Goal: Find specific page/section: Find specific page/section

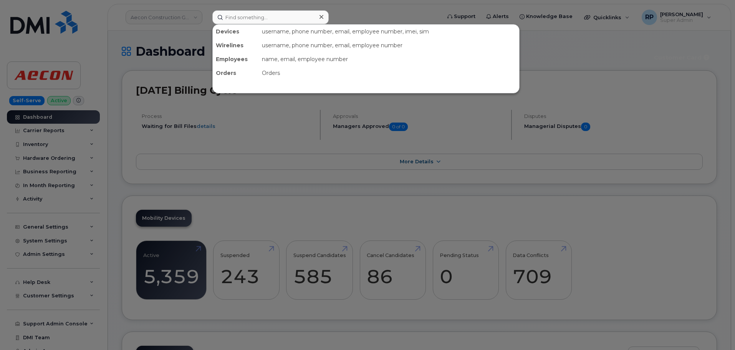
scroll to position [1043, 0]
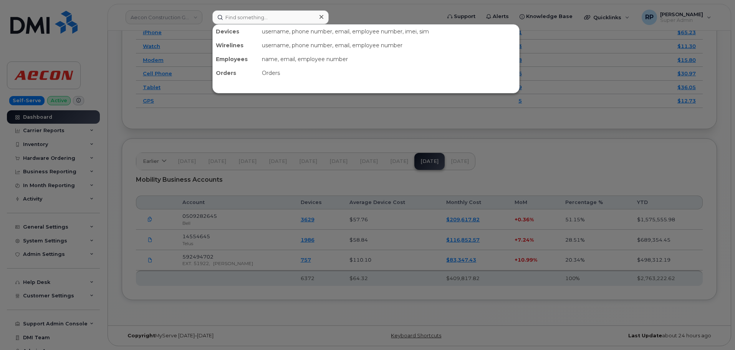
click at [230, 16] on input at bounding box center [270, 17] width 116 height 14
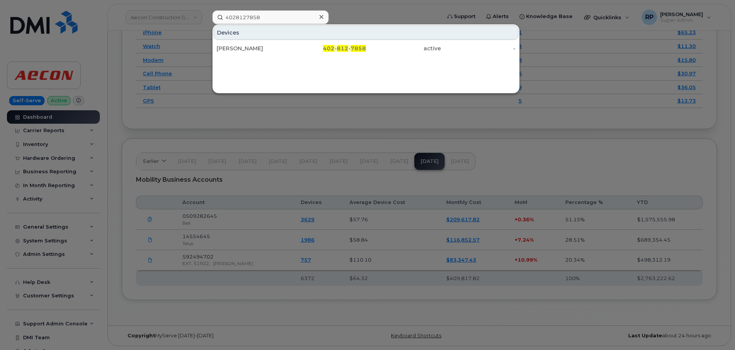
type input "4028127858"
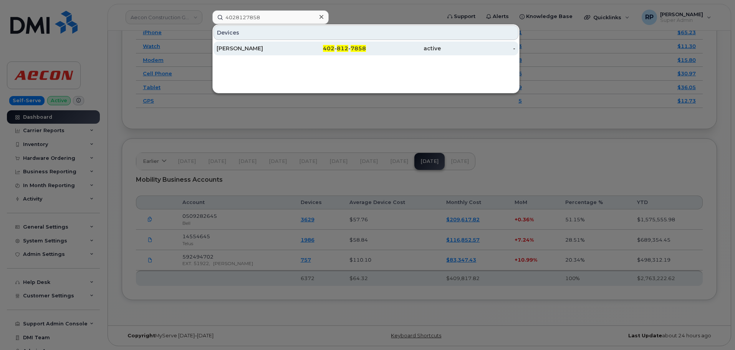
click at [292, 42] on div "[PERSON_NAME]" at bounding box center [329, 48] width 75 height 14
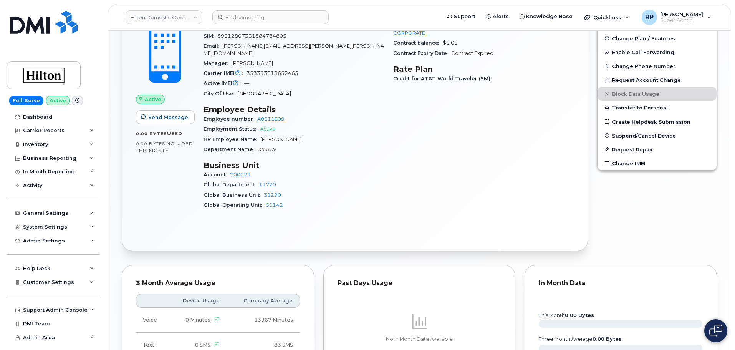
scroll to position [256, 0]
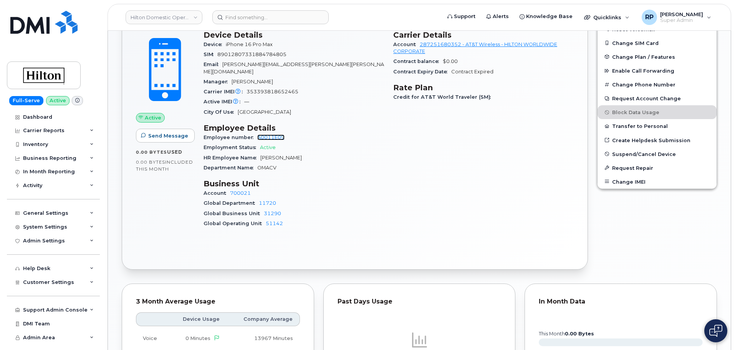
click at [271, 134] on link "A0011E09" at bounding box center [270, 137] width 27 height 6
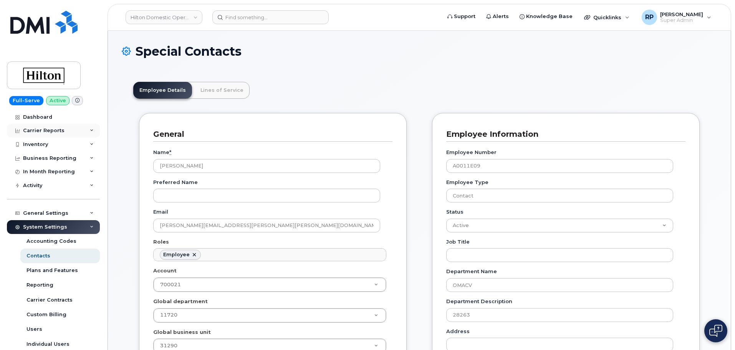
click at [50, 129] on div "Carrier Reports" at bounding box center [43, 131] width 41 height 6
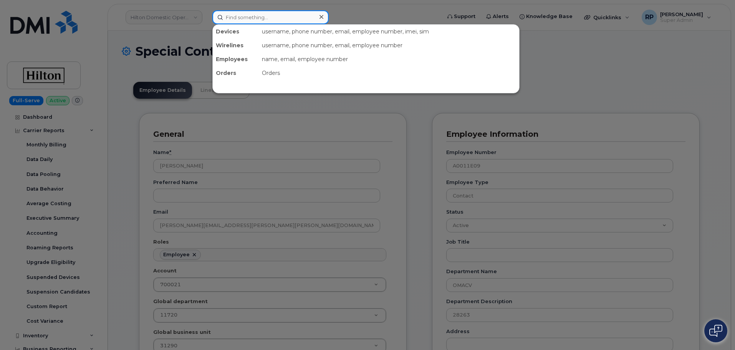
click at [253, 18] on input at bounding box center [270, 17] width 116 height 14
paste input "4028127858"
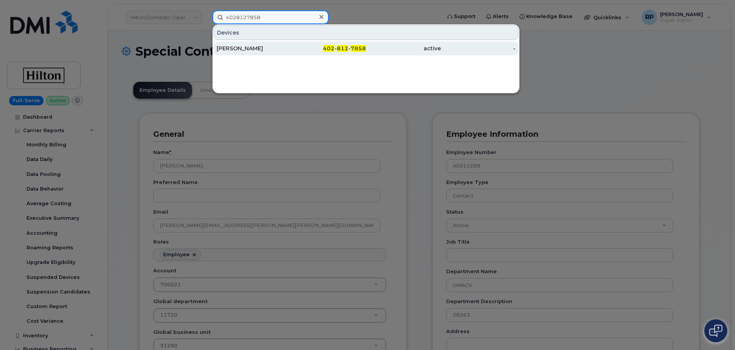
type input "4028127858"
click at [282, 47] on div "[PERSON_NAME]" at bounding box center [254, 49] width 75 height 8
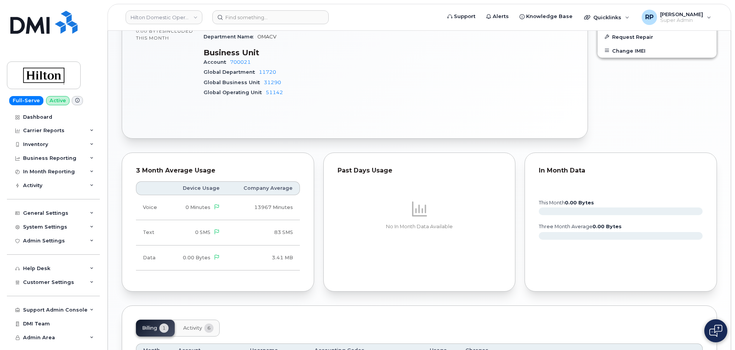
scroll to position [467, 0]
